Goal: Use online tool/utility: Utilize a website feature to perform a specific function

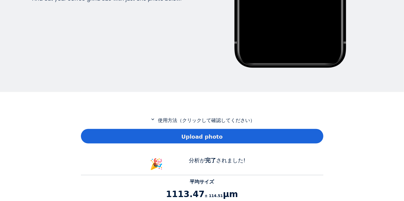
scroll to position [555, 242]
click at [220, 129] on div "Upload photo" at bounding box center [202, 136] width 242 height 15
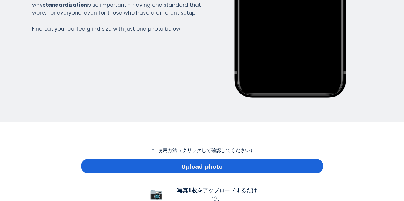
scroll to position [172, 0]
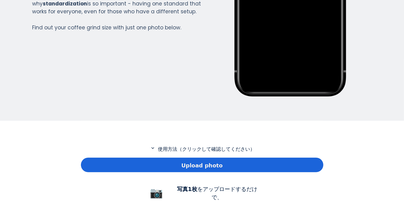
click at [196, 172] on div "Upload photo" at bounding box center [202, 165] width 242 height 15
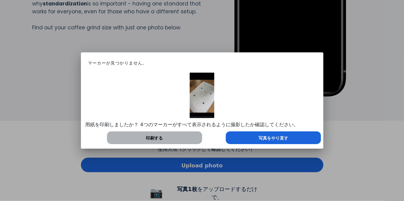
scroll to position [302322, 302518]
click at [251, 138] on div "写真をやり直す" at bounding box center [273, 137] width 95 height 13
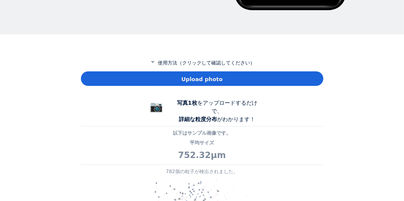
scroll to position [258, 0]
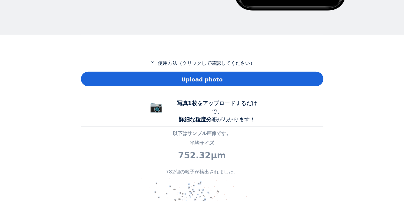
click at [193, 82] on span "Upload photo" at bounding box center [201, 79] width 41 height 8
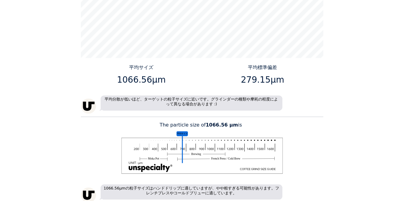
scroll to position [622, 0]
click at [319, 95] on div "平均分散が低いほど、ターゲットの粒子サイズに近いです。グラインダーの種類や摩耗の程度によって異なる場合があります :)" at bounding box center [202, 104] width 242 height 18
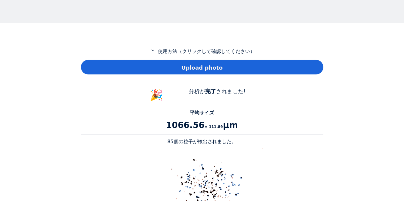
scroll to position [268, 0]
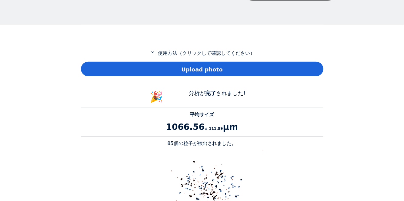
click at [203, 73] on span "Upload photo" at bounding box center [201, 69] width 41 height 8
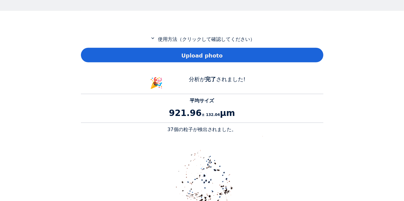
scroll to position [281, 0]
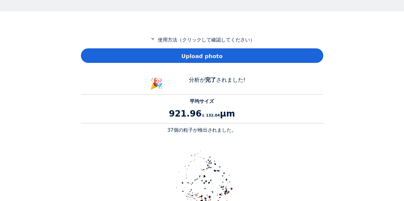
click at [207, 54] on span "Upload photo" at bounding box center [201, 56] width 41 height 8
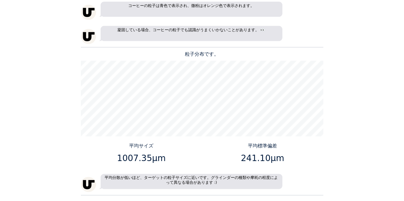
scroll to position [547, 0]
